Goal: Complete application form

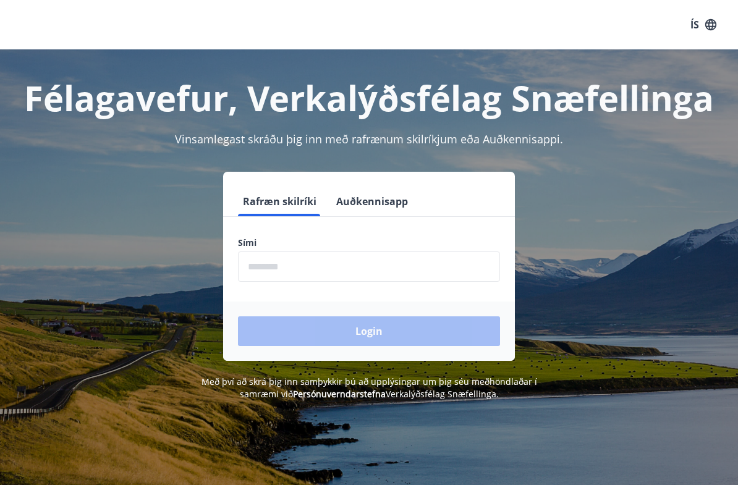
click at [306, 263] on input "phone" at bounding box center [369, 267] width 262 height 30
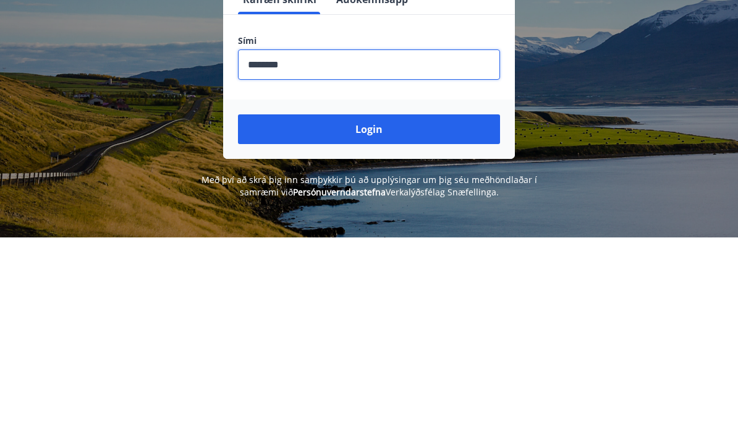
type input "********"
click at [407, 316] on button "Login" at bounding box center [369, 331] width 262 height 30
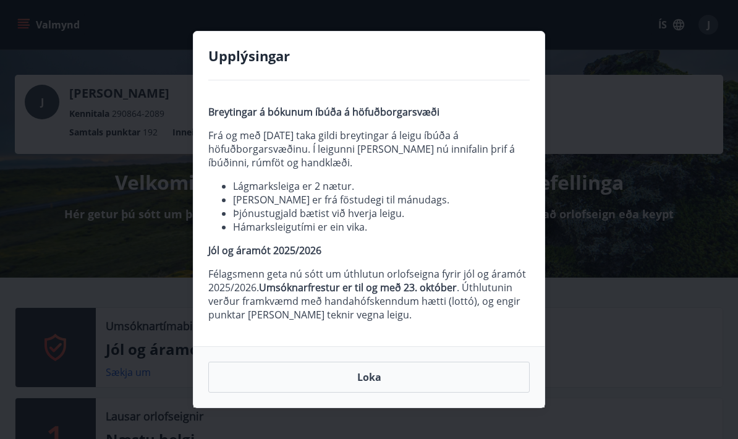
click at [378, 375] on button "Loka" at bounding box center [368, 377] width 321 height 31
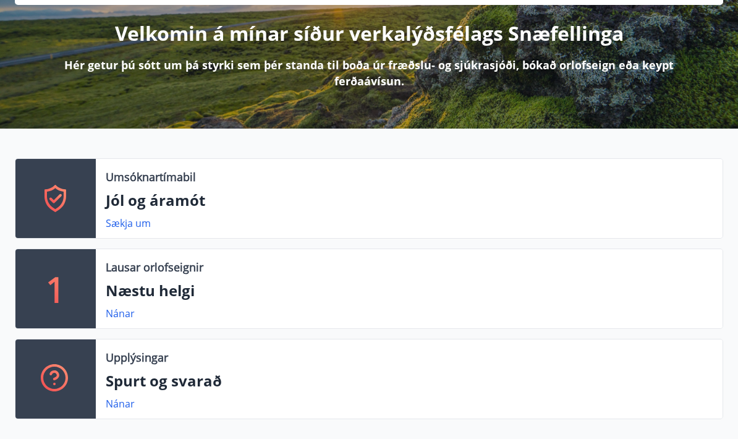
scroll to position [148, 0]
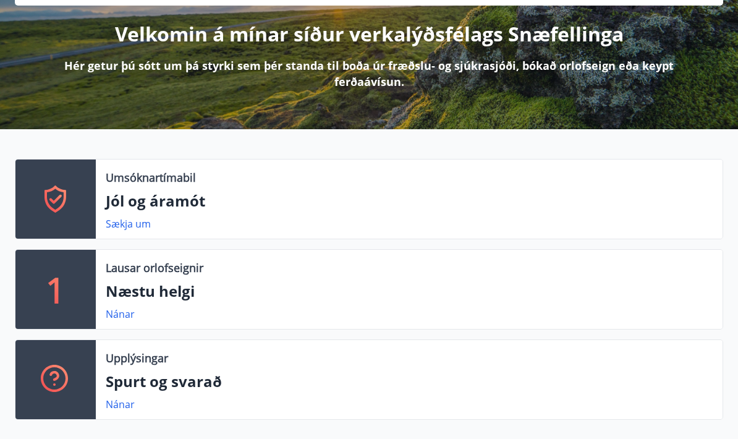
click at [135, 218] on link "Sækja um" at bounding box center [128, 224] width 45 height 14
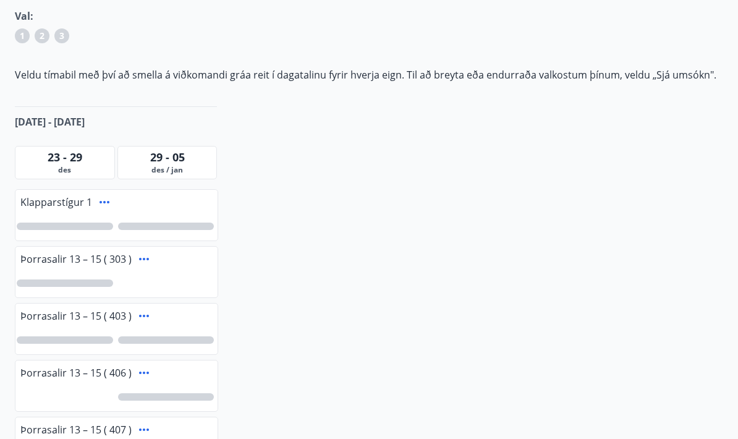
scroll to position [195, 0]
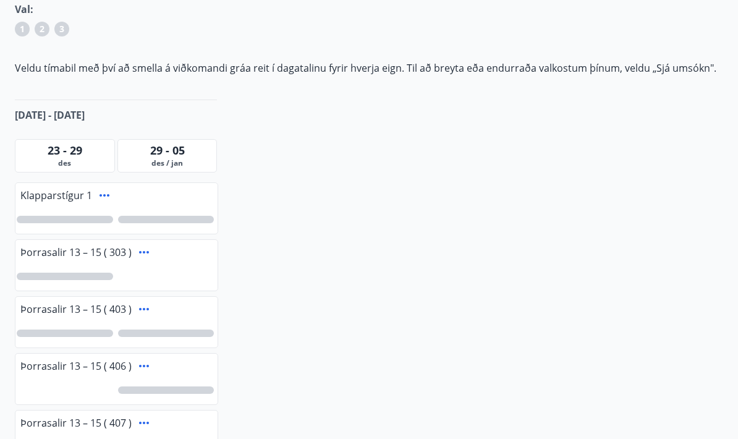
click at [56, 269] on div at bounding box center [116, 277] width 202 height 28
click at [149, 249] on icon at bounding box center [144, 252] width 15 height 15
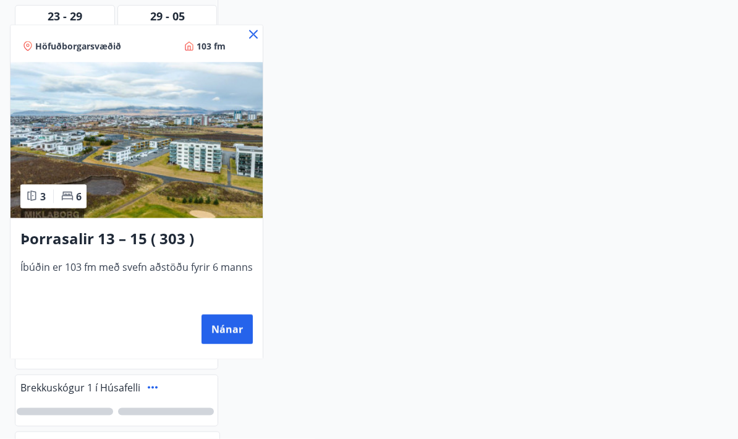
click at [193, 336] on div "Nánar" at bounding box center [136, 330] width 232 height 30
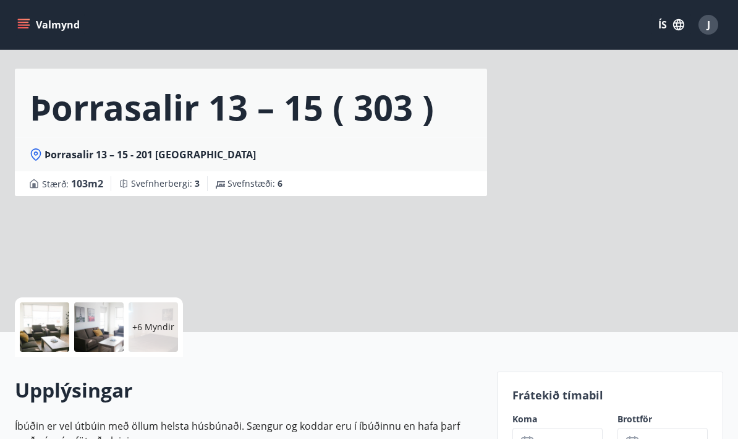
scroll to position [38, 0]
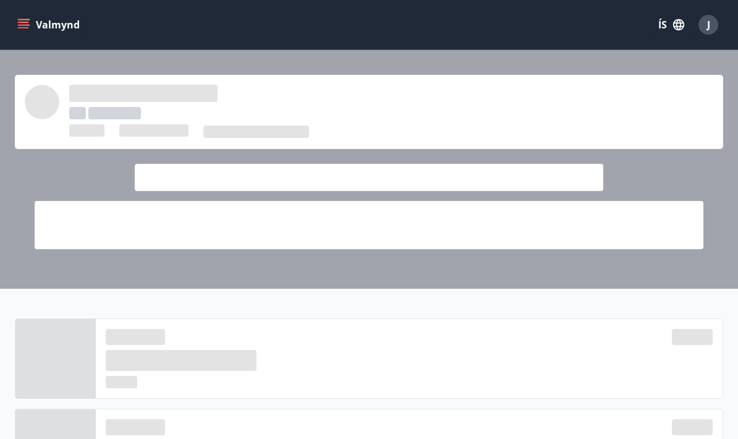
scroll to position [198, 0]
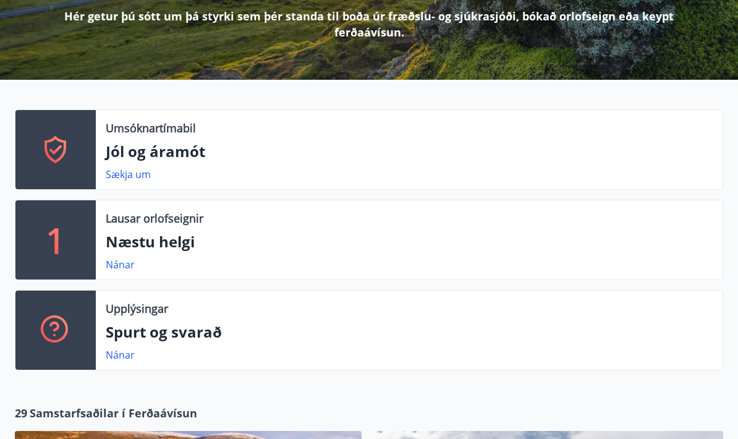
click at [157, 150] on p "Jól og áramót" at bounding box center [409, 151] width 607 height 21
click at [135, 178] on link "Sækja um" at bounding box center [128, 174] width 45 height 14
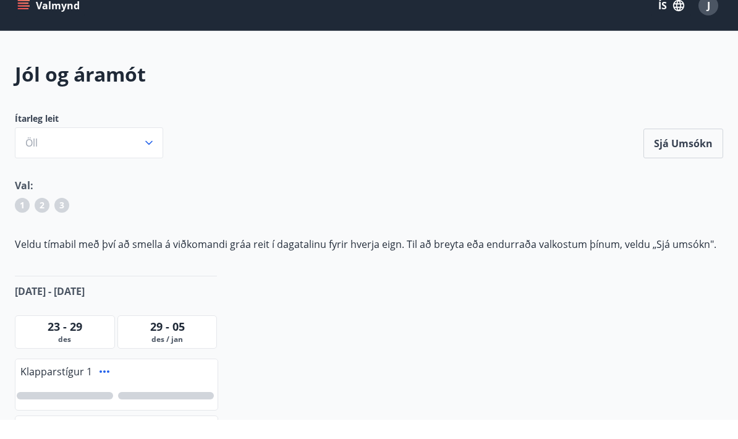
click at [78, 338] on span "23 - 29" at bounding box center [65, 345] width 35 height 15
click at [57, 338] on span "23 - 29" at bounding box center [65, 345] width 35 height 15
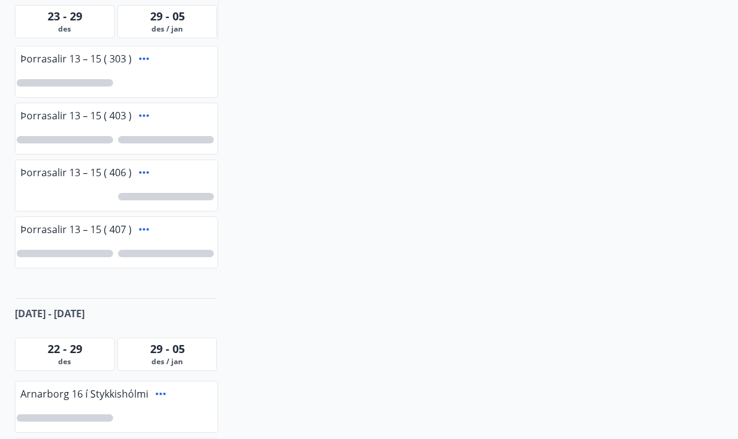
scroll to position [388, 0]
click at [146, 173] on icon at bounding box center [144, 173] width 10 height 2
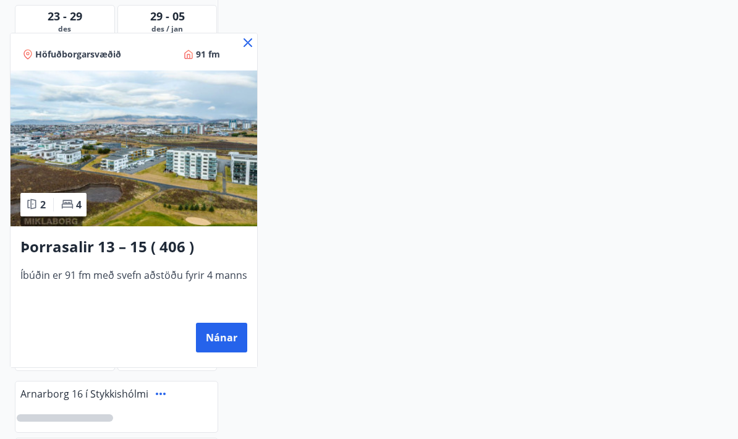
scroll to position [198, 0]
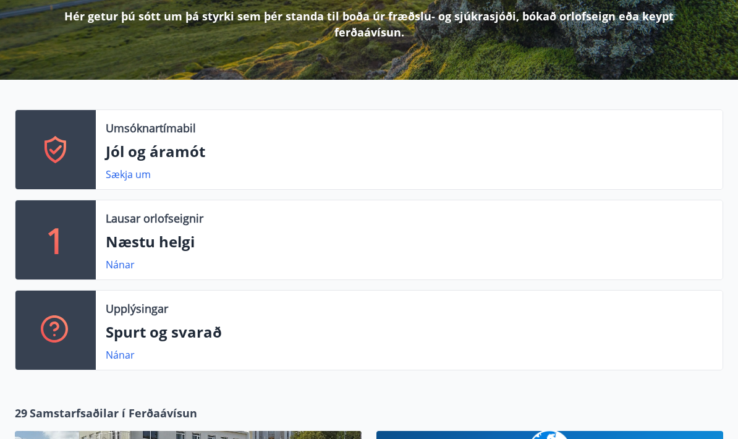
click at [183, 153] on p "Jól og áramót" at bounding box center [409, 151] width 607 height 21
click at [177, 150] on p "Jól og áramót" at bounding box center [409, 151] width 607 height 21
click at [127, 168] on link "Sækja um" at bounding box center [128, 174] width 45 height 14
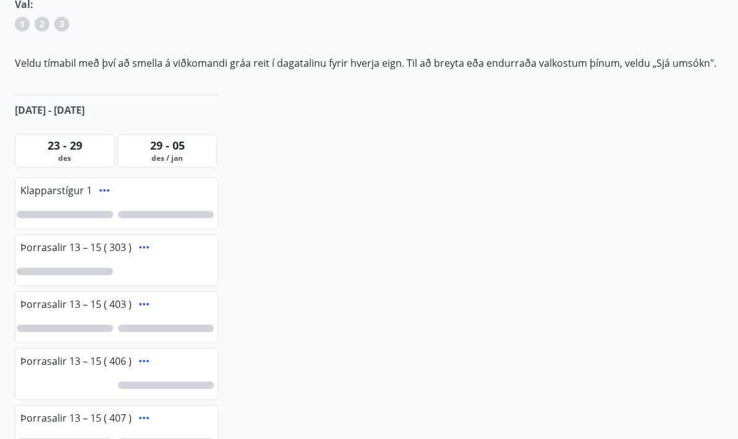
scroll to position [200, 0]
click at [102, 273] on div at bounding box center [65, 271] width 96 height 7
click at [68, 272] on div "1" at bounding box center [64, 271] width 15 height 15
click at [142, 247] on icon at bounding box center [144, 247] width 15 height 15
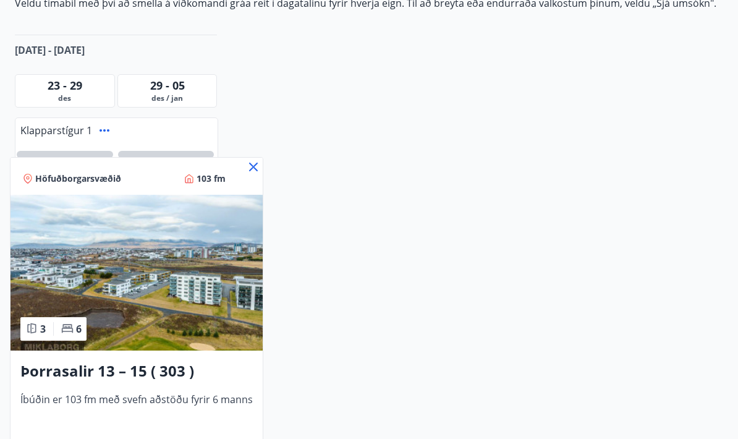
scroll to position [259, 0]
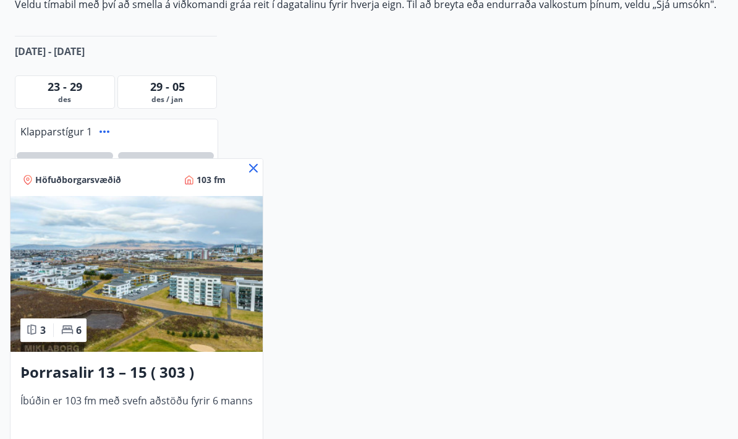
click at [249, 174] on icon at bounding box center [253, 168] width 15 height 15
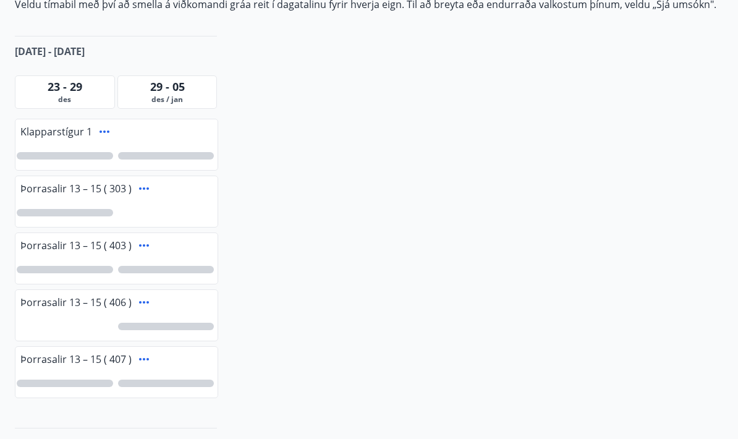
click at [68, 214] on div at bounding box center [65, 212] width 96 height 7
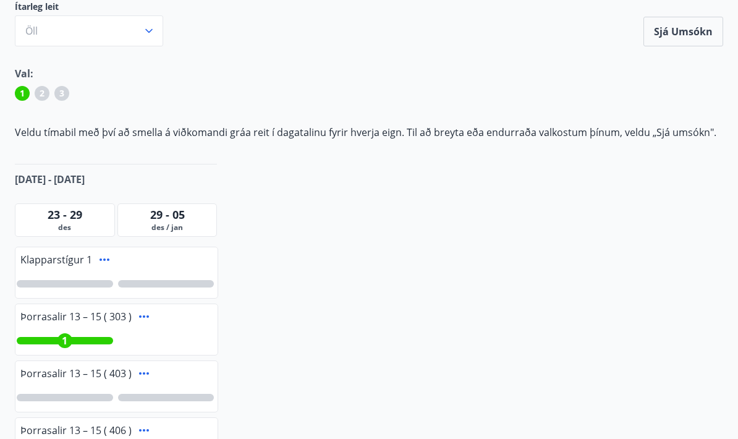
scroll to position [118, 0]
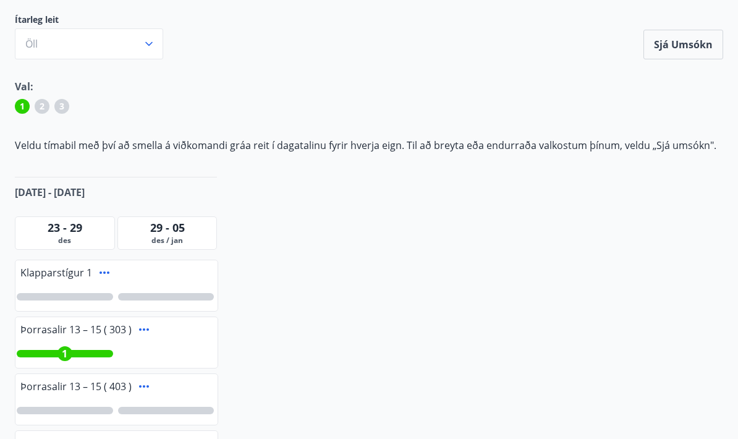
click at [67, 236] on span "des" at bounding box center [65, 240] width 94 height 10
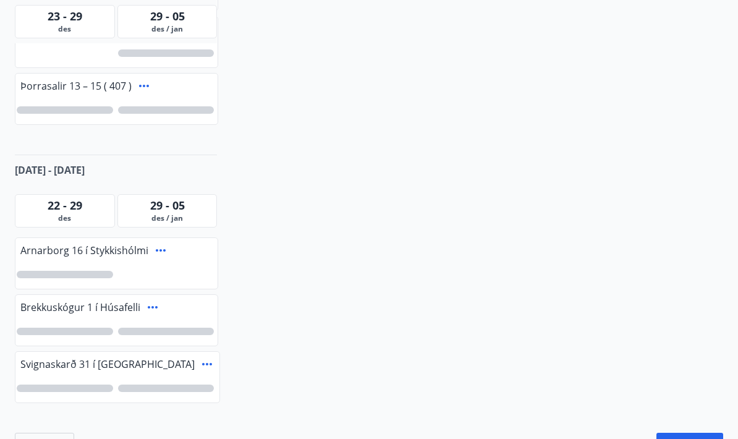
scroll to position [661, 0]
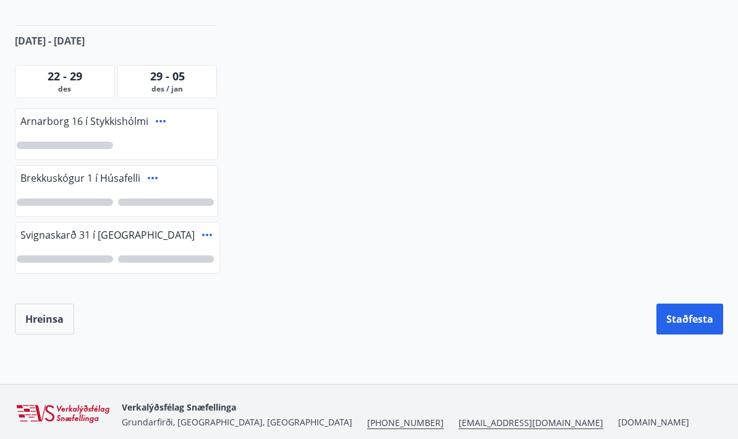
click at [696, 318] on button "Staðfesta" at bounding box center [689, 318] width 67 height 31
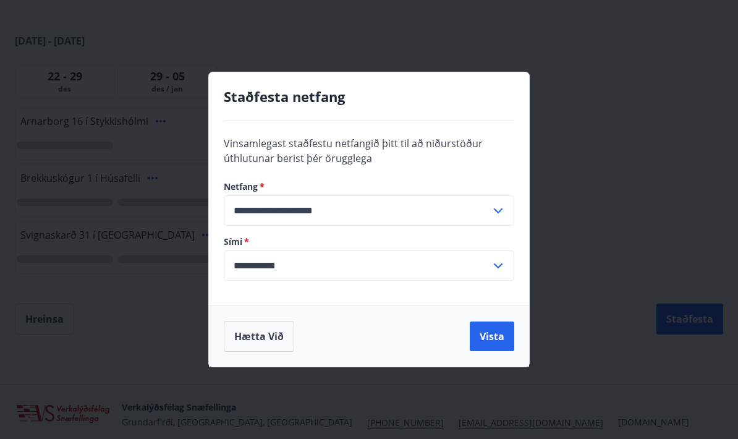
click at [353, 121] on div "Staðfesta netfang" at bounding box center [369, 104] width 290 height 34
click at [393, 106] on h4 "Staðfesta netfang" at bounding box center [369, 96] width 290 height 19
click at [491, 351] on button "Vista" at bounding box center [492, 336] width 44 height 30
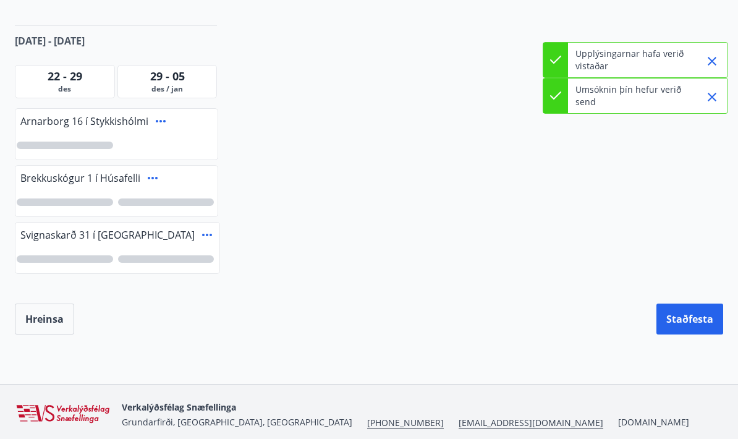
click at [689, 321] on button "Staðfesta" at bounding box center [689, 318] width 67 height 31
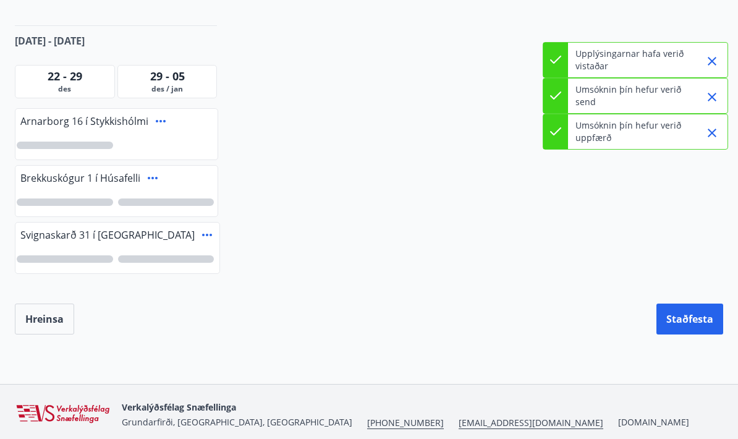
click at [682, 320] on button "Staðfesta" at bounding box center [689, 318] width 67 height 31
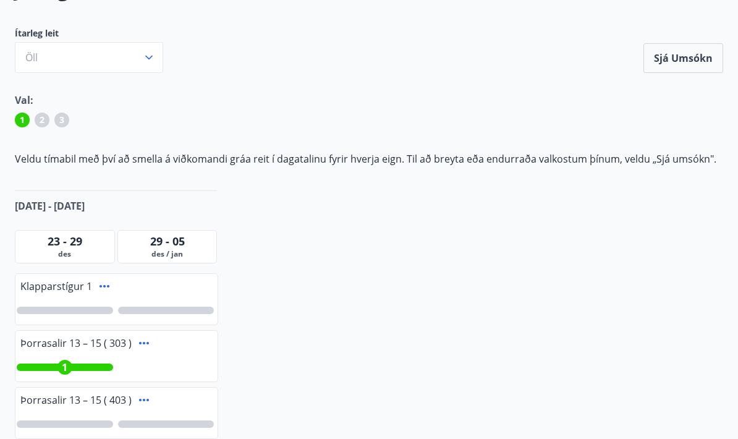
scroll to position [104, 0]
click at [701, 64] on button "Sjá umsókn" at bounding box center [683, 59] width 80 height 30
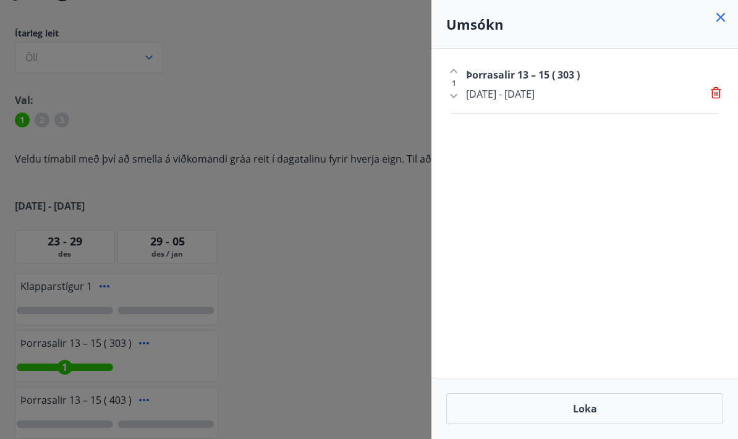
click at [604, 402] on button "Loka" at bounding box center [584, 408] width 277 height 31
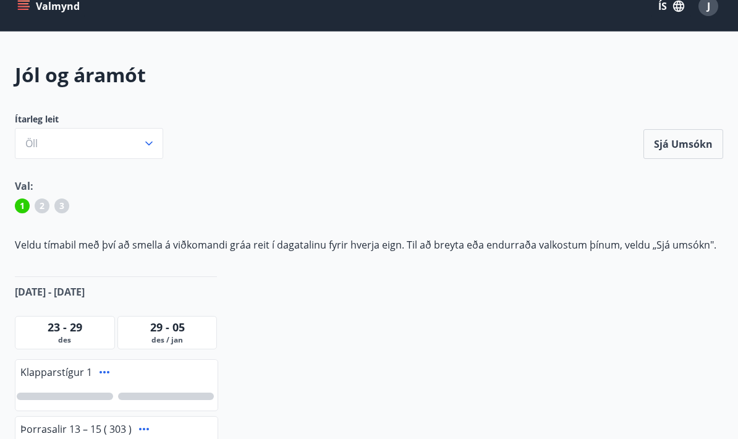
scroll to position [0, 0]
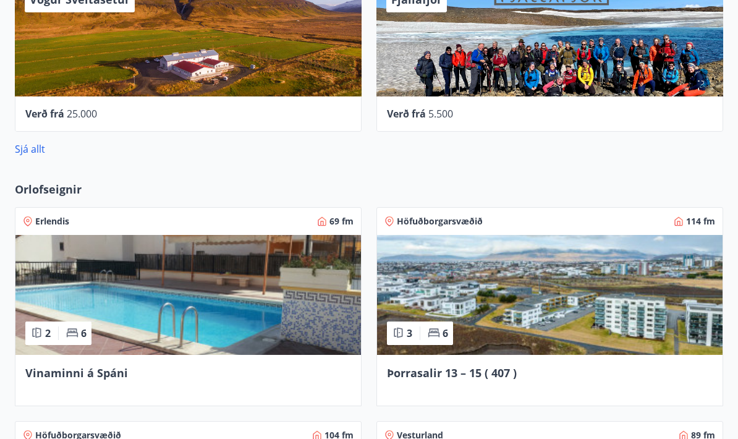
scroll to position [822, 0]
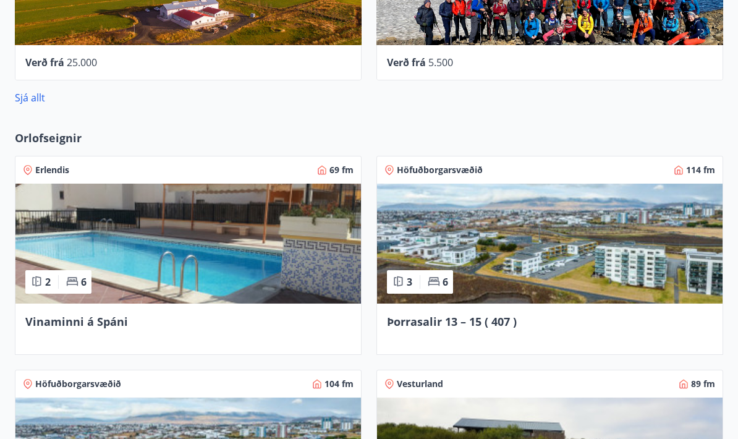
click at [101, 328] on span "Vinaminni á Spáni" at bounding box center [76, 321] width 103 height 15
